Goal: Task Accomplishment & Management: Manage account settings

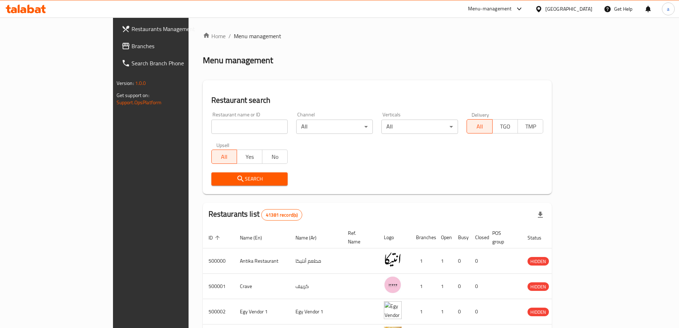
click at [546, 6] on div at bounding box center [540, 9] width 10 height 8
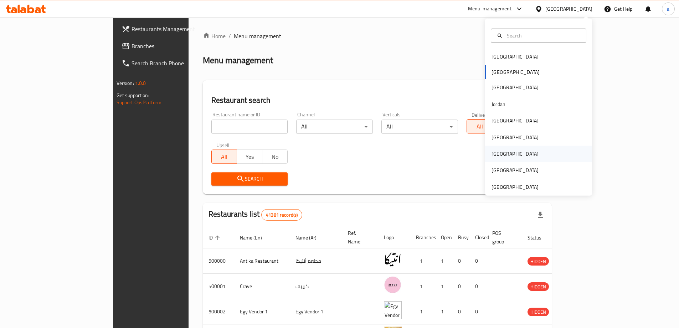
click at [497, 156] on div "[GEOGRAPHIC_DATA]" at bounding box center [515, 154] width 47 height 8
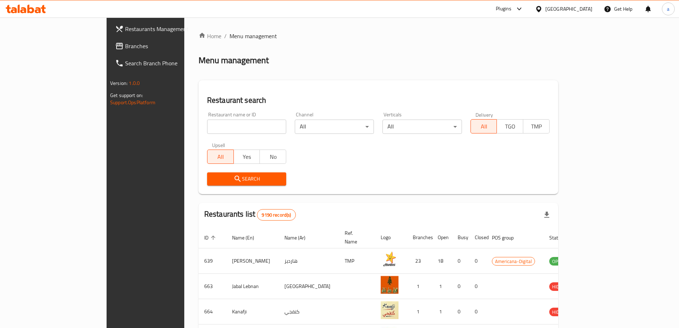
click at [125, 46] on span "Branches" at bounding box center [169, 46] width 89 height 9
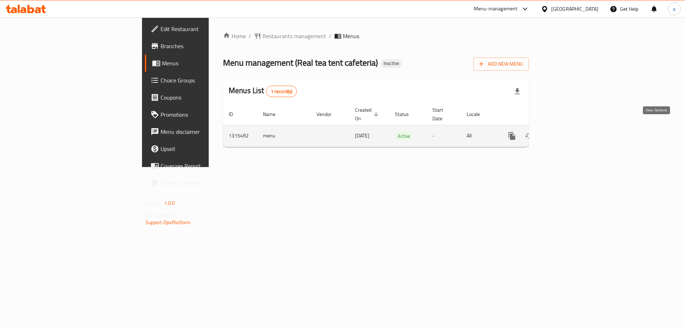
click at [567, 132] on icon "enhanced table" at bounding box center [563, 136] width 9 height 9
